Goal: Task Accomplishment & Management: Use online tool/utility

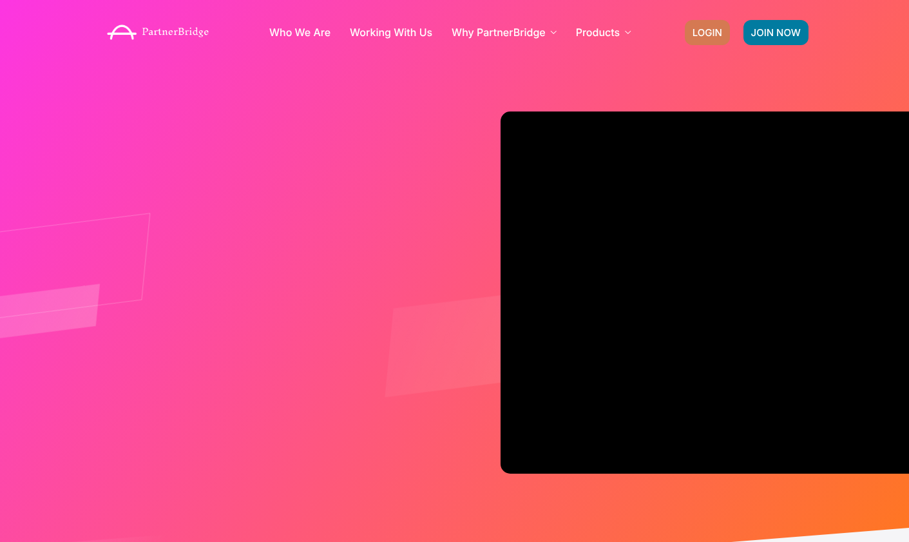
click at [694, 36] on span "LOGIN" at bounding box center [708, 33] width 30 height 10
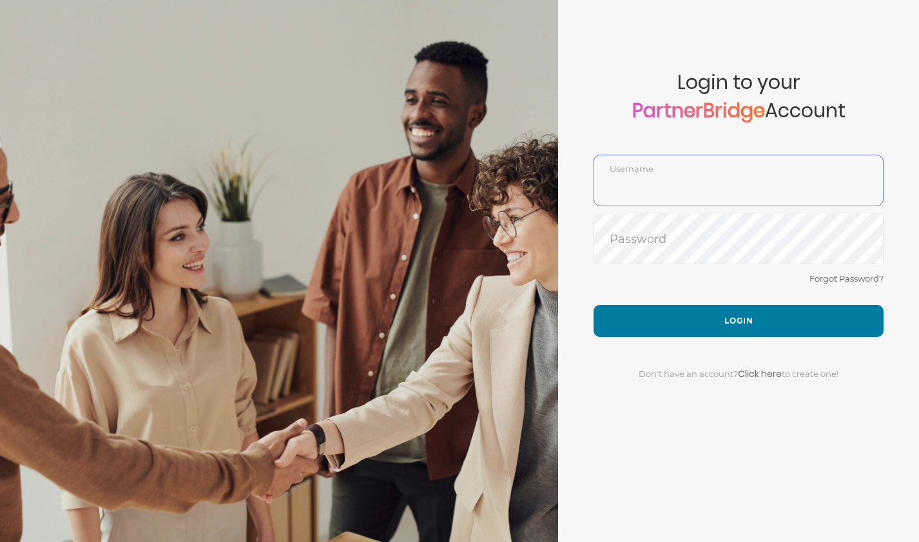
click at [688, 181] on input "text" at bounding box center [738, 190] width 289 height 31
click at [593, 305] on button "Login" at bounding box center [738, 321] width 290 height 32
click at [741, 191] on input "WillSchnabelDemo" at bounding box center [738, 190] width 289 height 31
click at [627, 282] on div "Forgot Password?" at bounding box center [738, 288] width 290 height 34
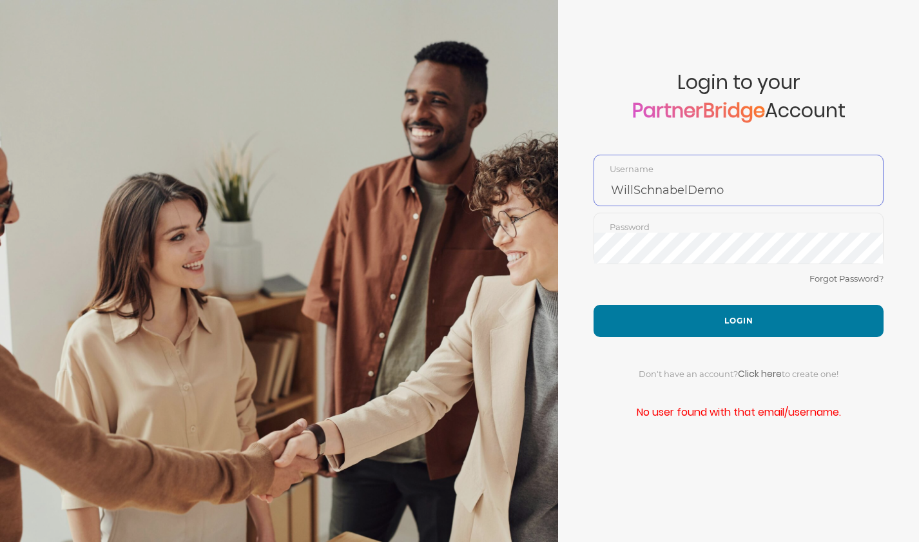
click at [647, 188] on input "WillSchnabelDemo" at bounding box center [738, 190] width 289 height 31
paste input "abel-"
type input "WillSchabel-Demo"
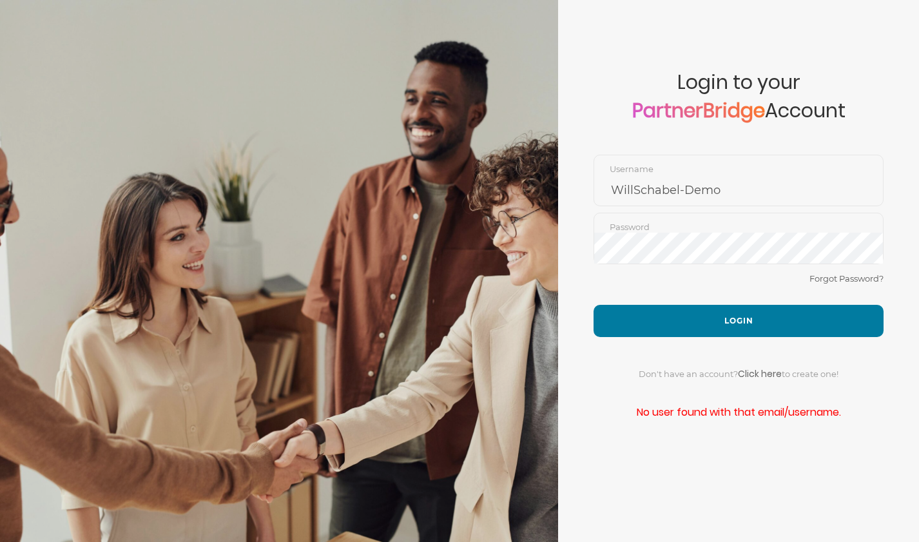
click at [753, 318] on button "Login" at bounding box center [738, 321] width 290 height 32
click at [655, 188] on input "text" at bounding box center [738, 190] width 289 height 31
paste input "WillSchabel-Demo"
click at [593, 305] on button "Login" at bounding box center [738, 321] width 290 height 32
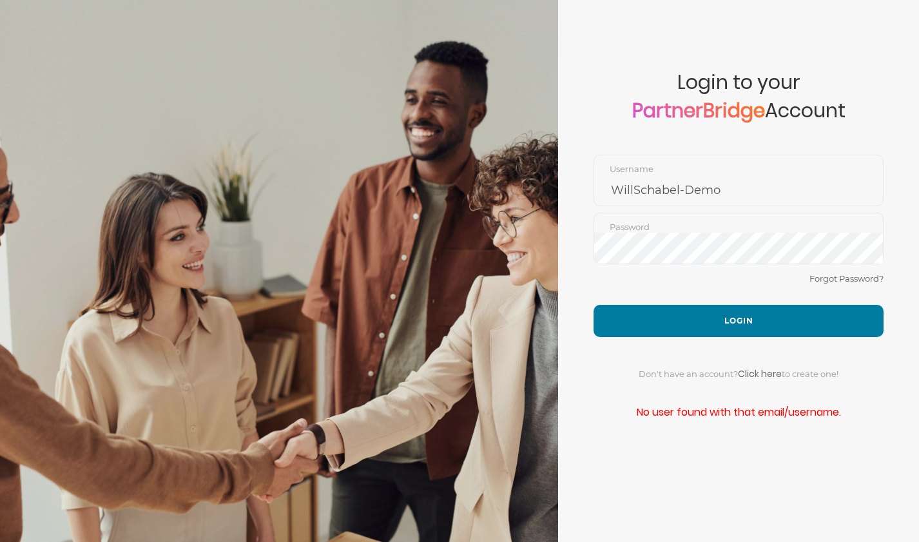
click at [626, 331] on button "Login" at bounding box center [738, 321] width 290 height 32
click at [661, 188] on input "WillSchabel-Demo" at bounding box center [738, 190] width 289 height 31
paste input "text"
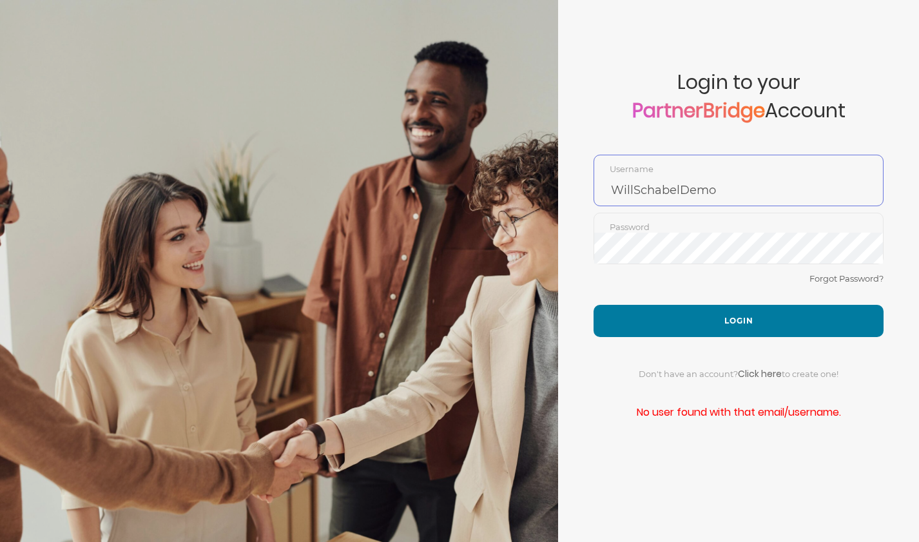
type input "WillSchabelDemo"
click at [593, 305] on button "Login" at bounding box center [738, 321] width 290 height 32
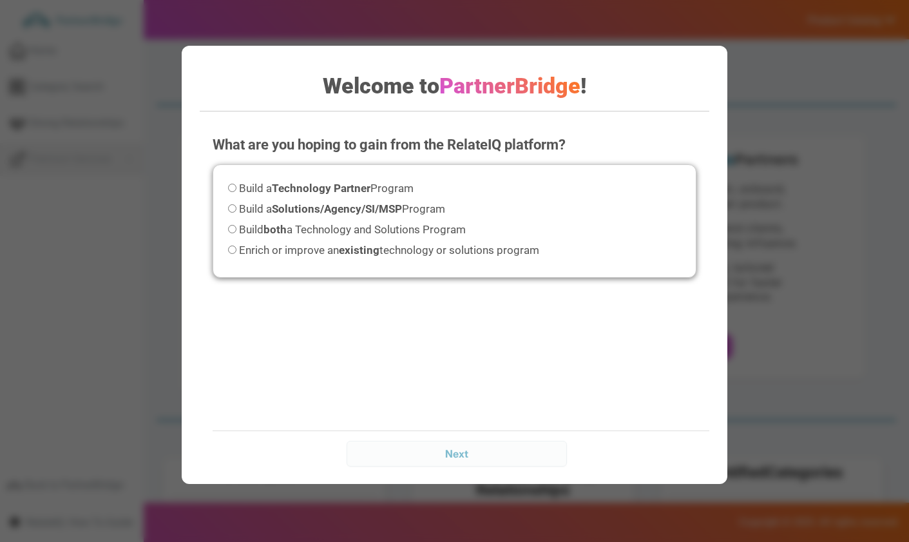
click at [718, 325] on div "Welcome to PartnerBridge ! What are you hoping to gain from the RelateIQ platfo…" at bounding box center [455, 265] width 546 height 438
click at [360, 227] on span "Build both a Technology and Solutions Program" at bounding box center [352, 229] width 227 height 13
click at [236, 227] on input "Build both a Technology and Solutions Program" at bounding box center [232, 229] width 8 height 8
radio input "true"
click at [517, 478] on div "Welcome to PartnerBridge ! What are you hoping to gain from the RelateIQ platfo…" at bounding box center [455, 265] width 546 height 438
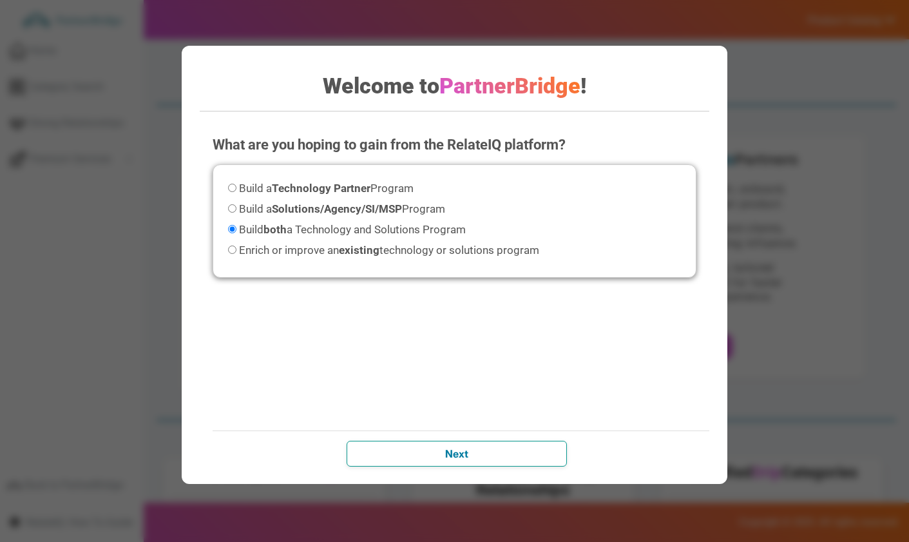
click at [524, 458] on input "Next" at bounding box center [457, 454] width 220 height 26
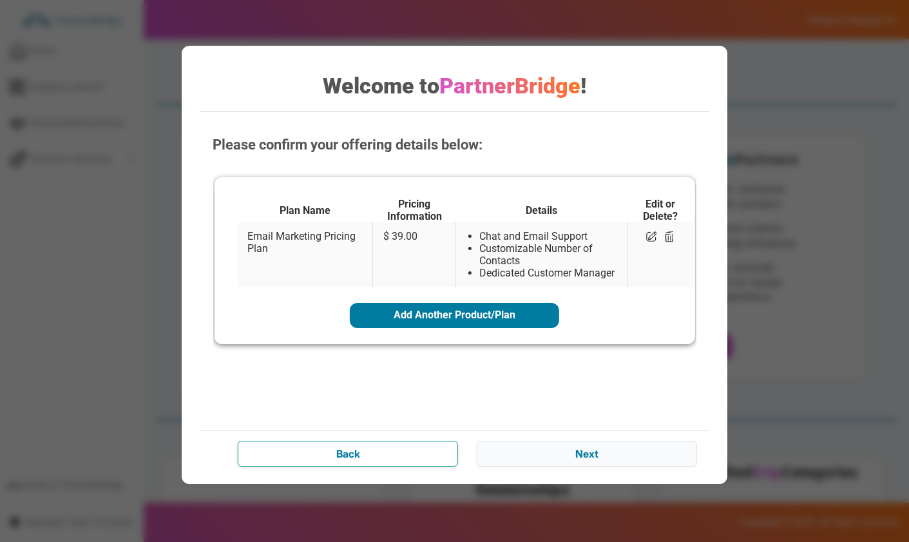
click at [406, 448] on input "Back" at bounding box center [348, 454] width 220 height 26
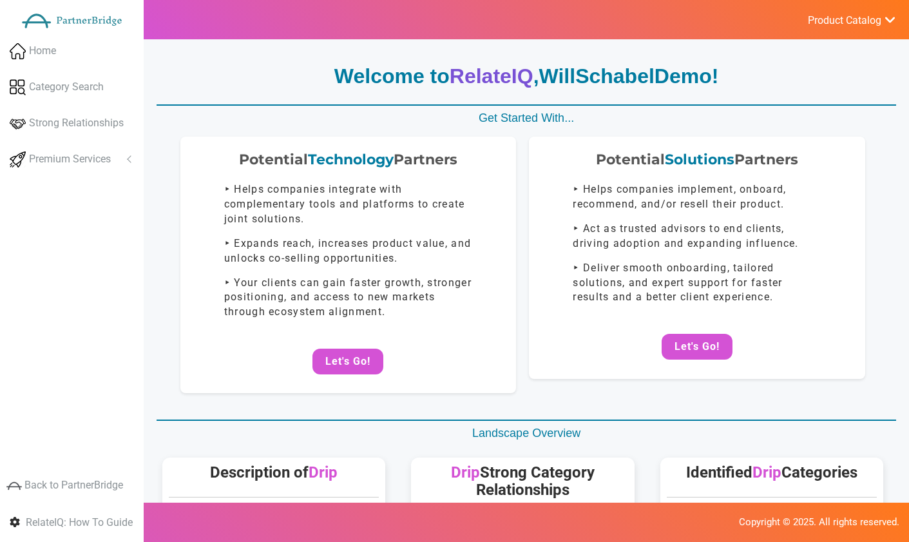
click at [670, 378] on div "Potential Technology Partners ‣ Helps companies integrate with complementary to…" at bounding box center [523, 265] width 747 height 256
click at [687, 352] on button "Let's Go!" at bounding box center [697, 347] width 71 height 26
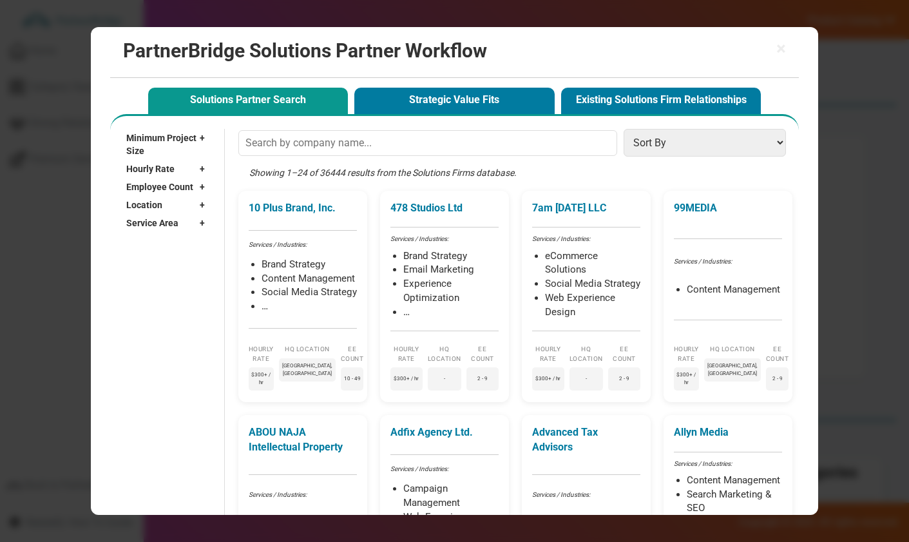
click at [506, 103] on button "Strategic Value Fits" at bounding box center [454, 101] width 200 height 26
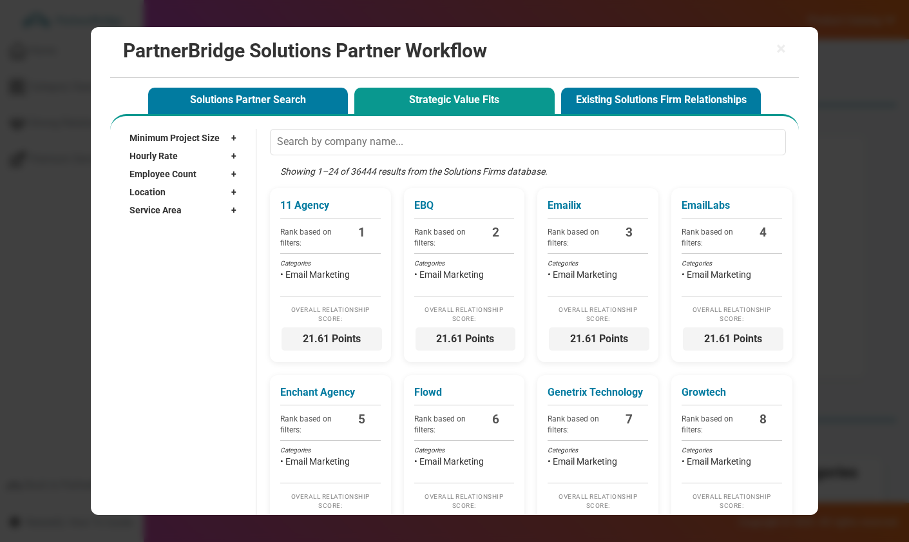
click at [357, 340] on span "21.61 Points" at bounding box center [332, 338] width 101 height 23
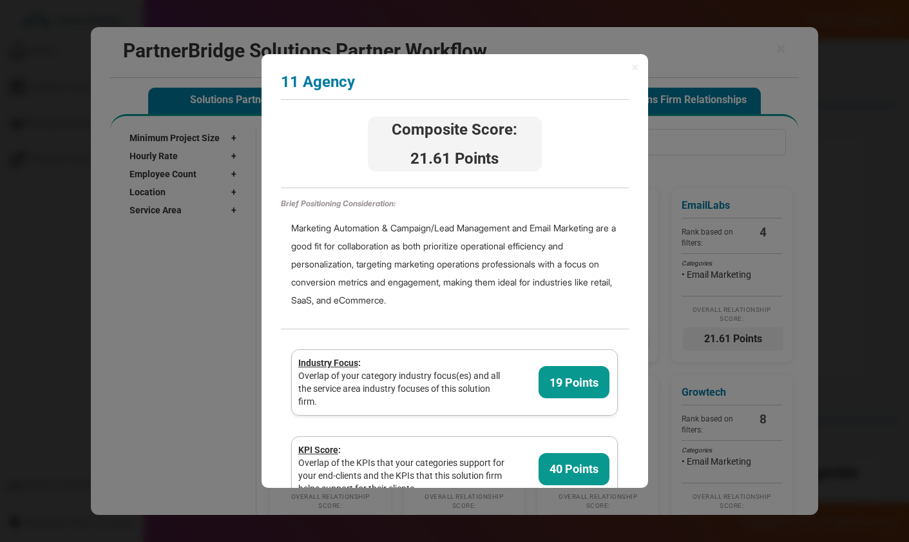
click at [632, 64] on span "×" at bounding box center [635, 67] width 7 height 13
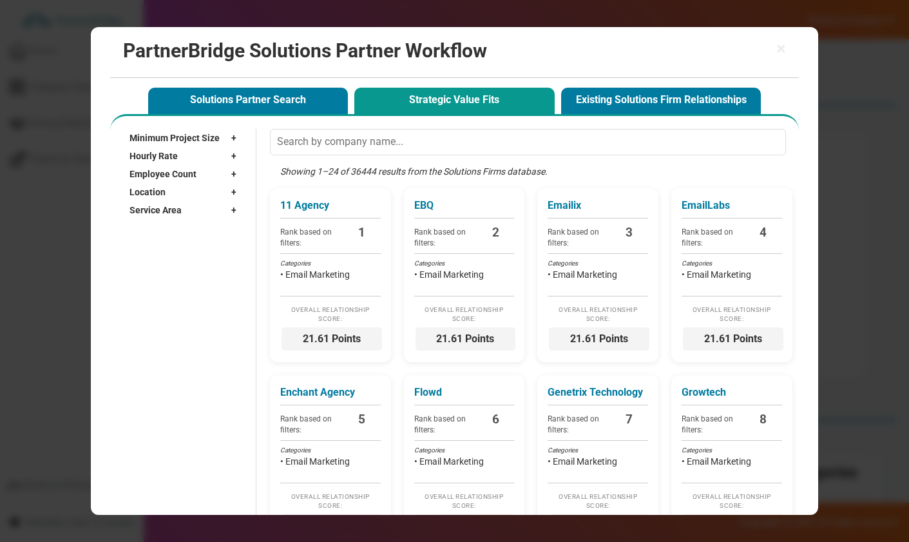
click at [204, 108] on button "Solutions Partner Search" at bounding box center [248, 101] width 200 height 26
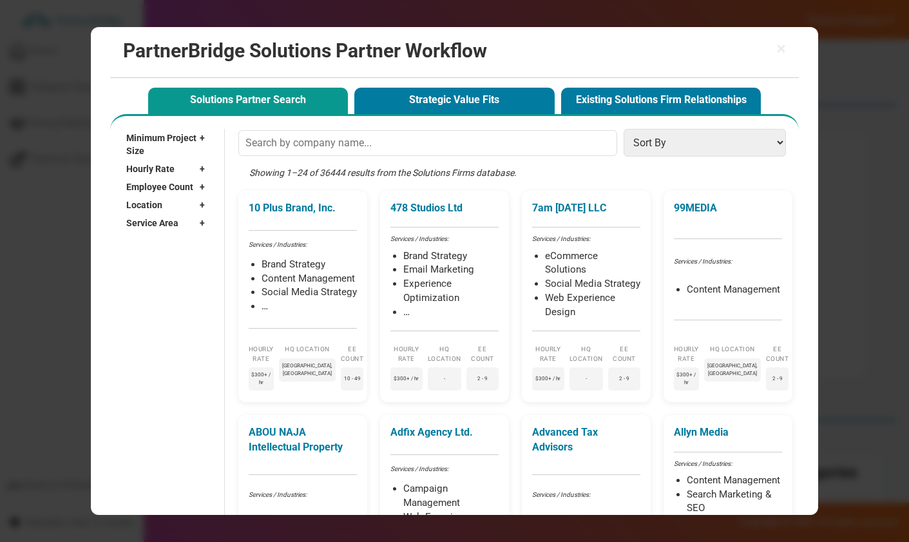
click at [345, 345] on div "10 Plus Brand, Inc. Services / Industries: Brand Strategy Content Management So…" at bounding box center [302, 296] width 129 height 211
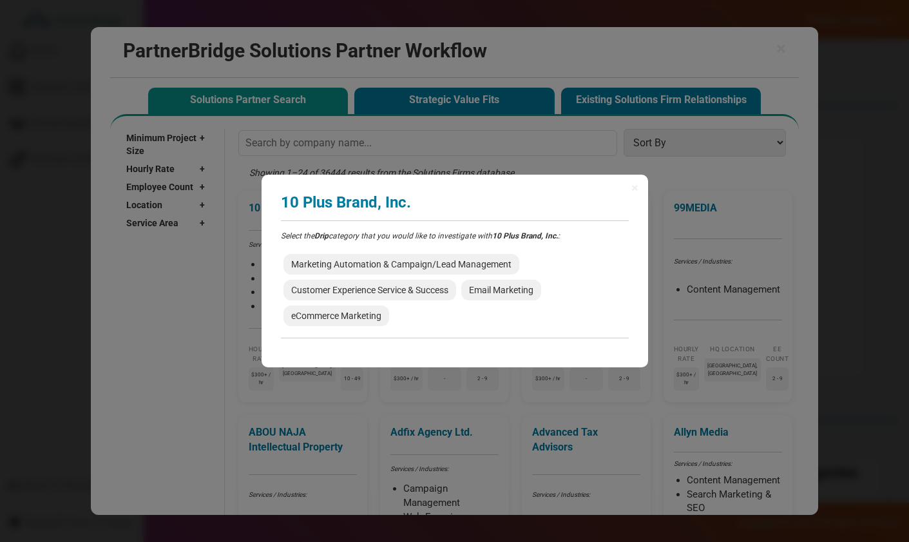
click at [503, 296] on span "Email Marketing" at bounding box center [501, 290] width 80 height 21
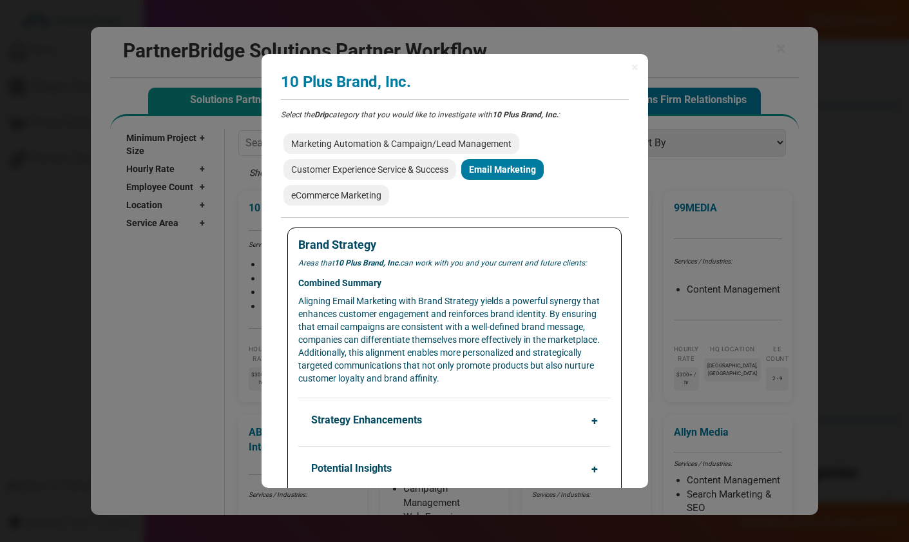
click at [634, 56] on div "× 10 Plus Brand, Inc. Analyzing partner match... Select the Drip category that …" at bounding box center [455, 271] width 387 height 434
click at [632, 67] on span "×" at bounding box center [635, 67] width 7 height 13
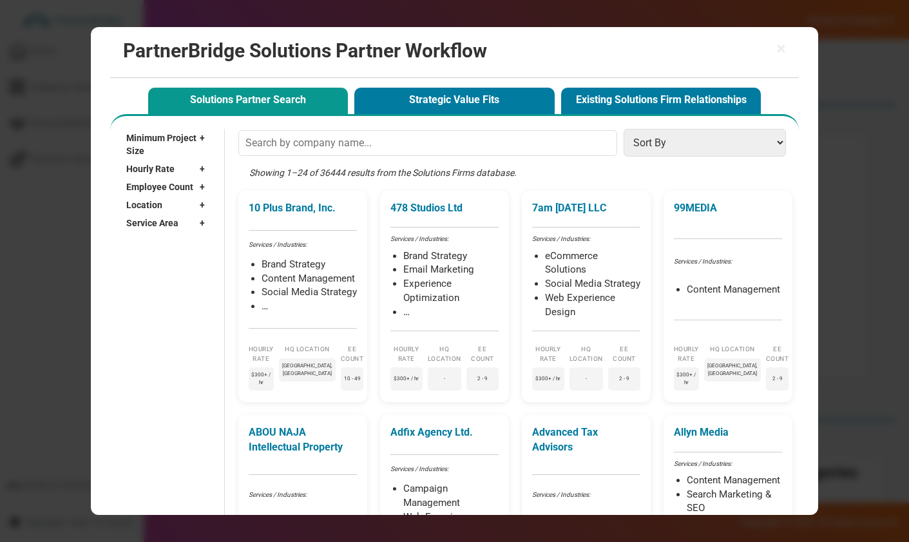
click at [452, 113] on button "Strategic Value Fits" at bounding box center [454, 101] width 200 height 26
